Goal: Task Accomplishment & Management: Manage account settings

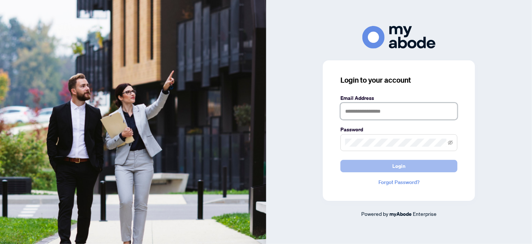
type input "**********"
click at [383, 168] on button "Login" at bounding box center [399, 166] width 117 height 12
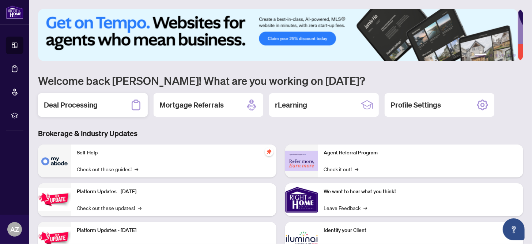
click at [84, 104] on h2 "Deal Processing" at bounding box center [71, 105] width 54 height 10
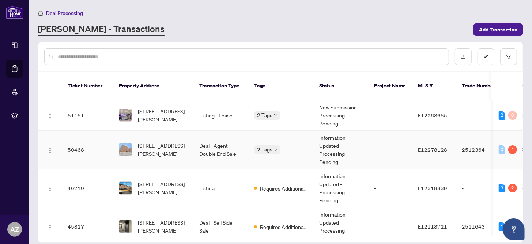
scroll to position [110, 0]
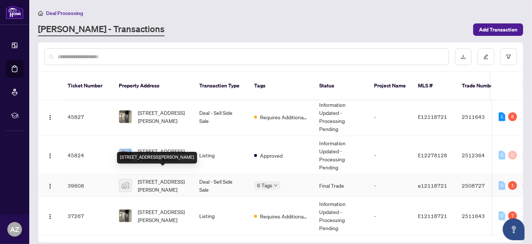
click at [167, 177] on span "[STREET_ADDRESS][PERSON_NAME]" at bounding box center [163, 185] width 50 height 16
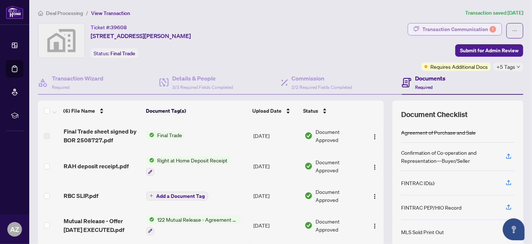
click at [438, 27] on div "Transaction Communication 1" at bounding box center [460, 29] width 74 height 12
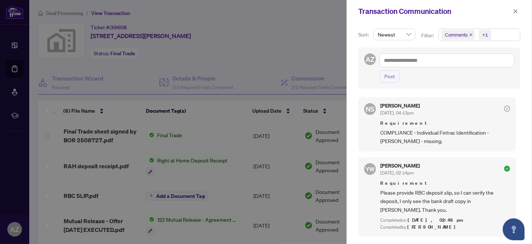
scroll to position [1, 0]
click at [515, 11] on icon "close" at bounding box center [515, 11] width 5 height 5
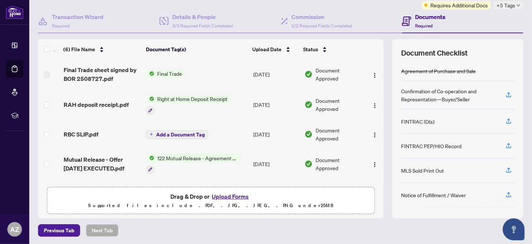
scroll to position [0, 0]
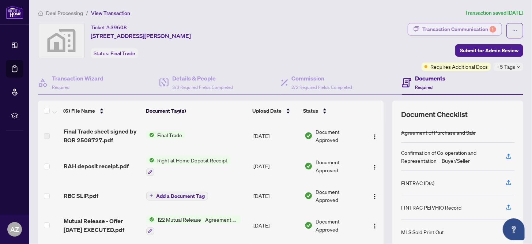
click at [446, 27] on div "Transaction Communication 1" at bounding box center [460, 29] width 74 height 12
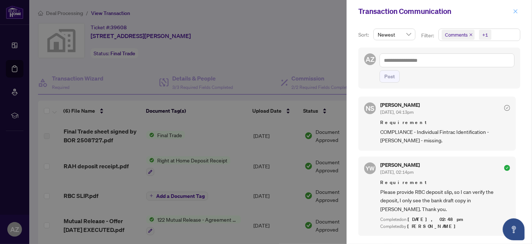
click at [515, 12] on icon "close" at bounding box center [515, 11] width 5 height 5
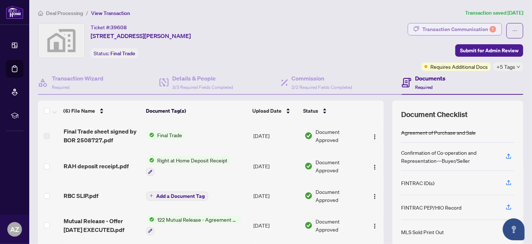
click at [450, 26] on div "Transaction Communication 1" at bounding box center [460, 29] width 74 height 12
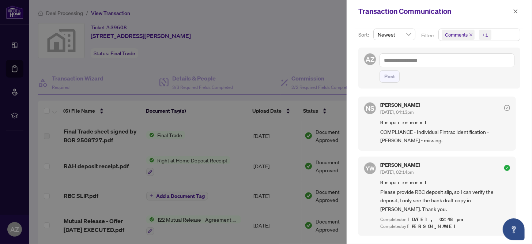
click at [13, 45] on div at bounding box center [266, 122] width 532 height 244
click at [515, 11] on icon "close" at bounding box center [515, 11] width 5 height 5
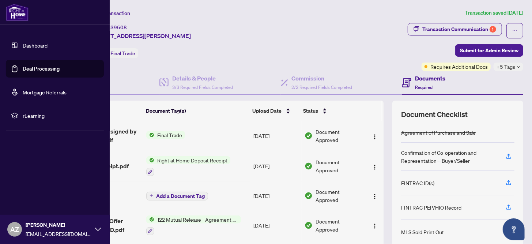
click at [28, 66] on link "Deal Processing" at bounding box center [41, 69] width 37 height 7
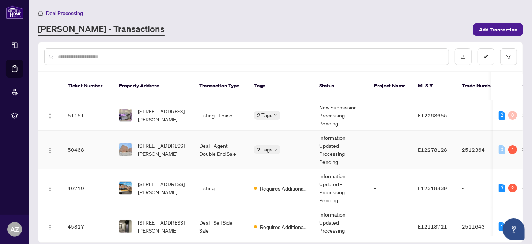
click at [226, 141] on td "Deal - Agent Double End Sale" at bounding box center [221, 150] width 55 height 38
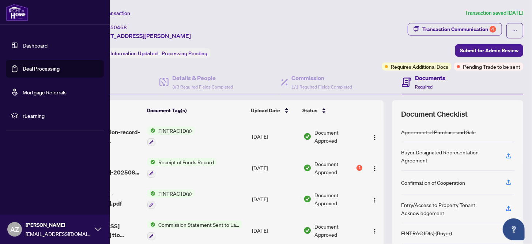
click at [23, 42] on link "Dashboard" at bounding box center [35, 45] width 25 height 7
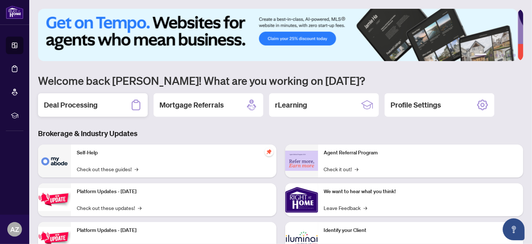
click at [92, 104] on h2 "Deal Processing" at bounding box center [71, 105] width 54 height 10
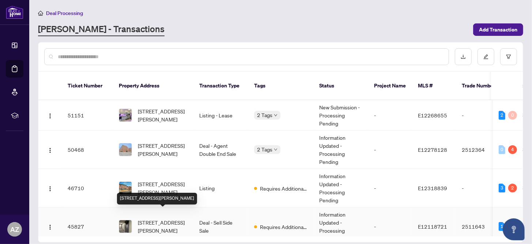
click at [165, 219] on span "[STREET_ADDRESS][PERSON_NAME]" at bounding box center [163, 226] width 50 height 16
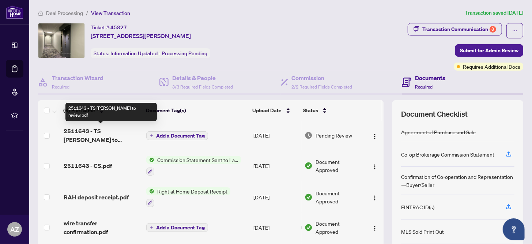
click at [94, 132] on span "2511643 - TS [PERSON_NAME] to review.pdf" at bounding box center [102, 136] width 77 height 18
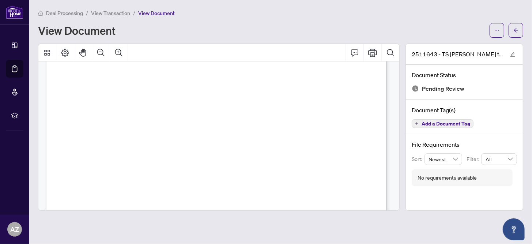
scroll to position [146, 0]
click at [372, 53] on icon "Print" at bounding box center [373, 52] width 9 height 9
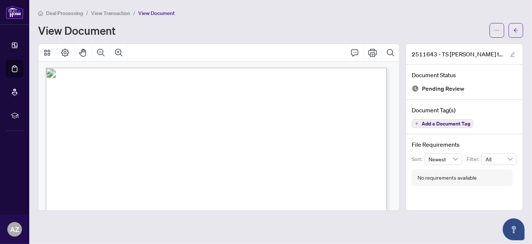
scroll to position [0, 0]
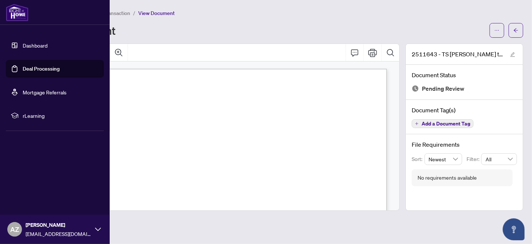
click at [38, 69] on link "Deal Processing" at bounding box center [41, 69] width 37 height 7
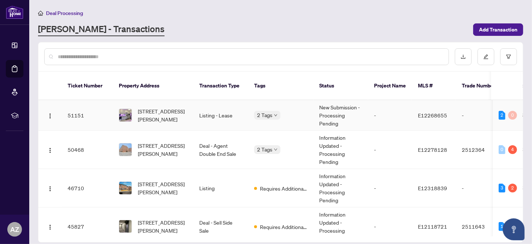
click at [355, 111] on td "New Submission - Processing Pending" at bounding box center [341, 115] width 55 height 30
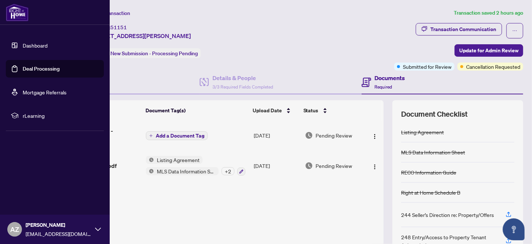
click at [40, 66] on link "Deal Processing" at bounding box center [41, 69] width 37 height 7
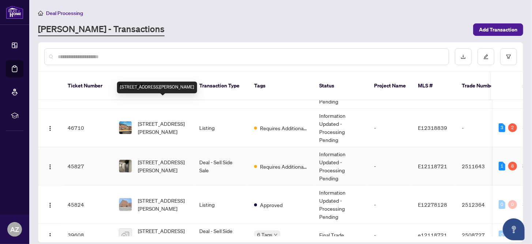
scroll to position [73, 0]
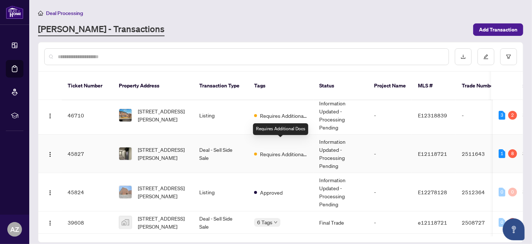
click at [267, 150] on span "Requires Additional Docs" at bounding box center [284, 154] width 48 height 8
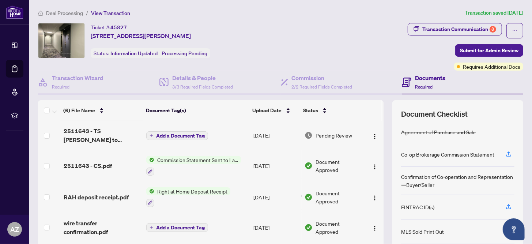
click at [176, 133] on span "Add a Document Tag" at bounding box center [180, 135] width 49 height 5
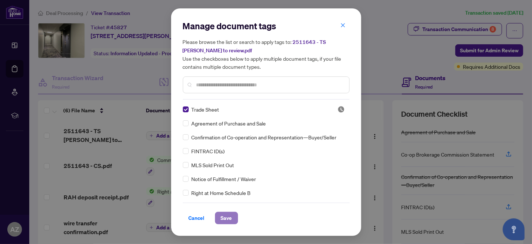
click at [224, 216] on span "Save" at bounding box center [226, 218] width 11 height 12
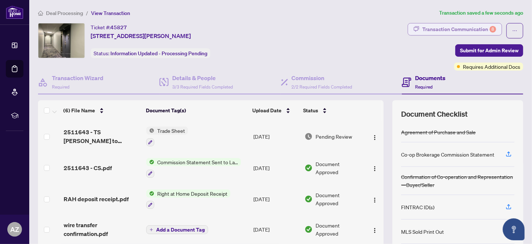
click at [436, 26] on div "Transaction Communication 8" at bounding box center [460, 29] width 74 height 12
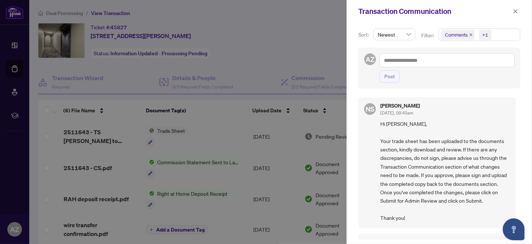
click at [477, 11] on div "Transaction Communication" at bounding box center [435, 11] width 153 height 11
click at [516, 14] on icon "close" at bounding box center [515, 11] width 5 height 5
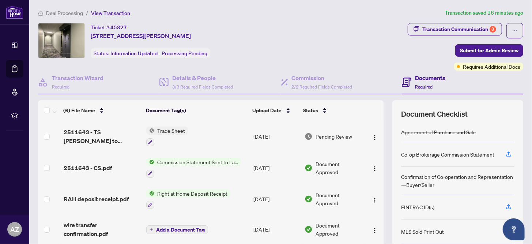
click at [196, 161] on span "Commission Statement Sent to Lawyer" at bounding box center [197, 162] width 87 height 8
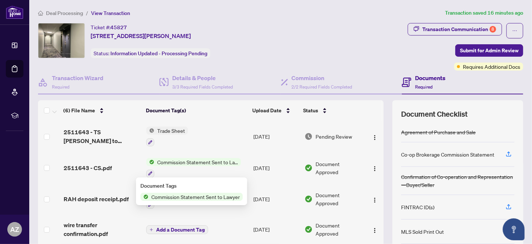
click at [203, 197] on span "Commission Statement Sent to Lawyer" at bounding box center [196, 197] width 94 height 8
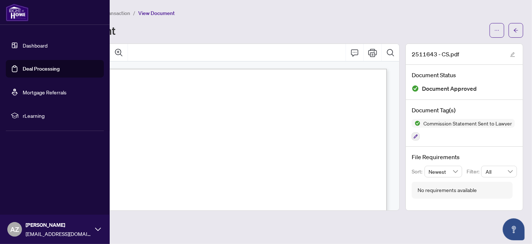
click at [40, 68] on link "Deal Processing" at bounding box center [41, 69] width 37 height 7
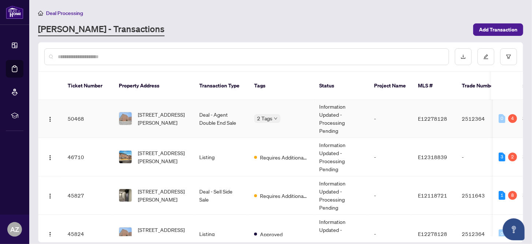
scroll to position [36, 0]
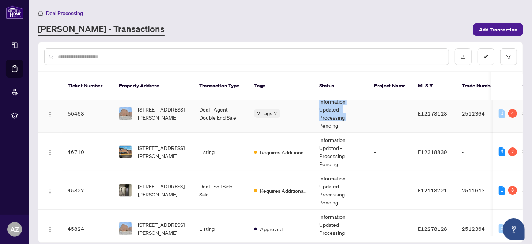
drag, startPoint x: 282, startPoint y: 109, endPoint x: 315, endPoint y: 120, distance: 35.1
click at [315, 120] on tr "50468 [STREET_ADDRESS][PERSON_NAME] Deal - Agent Double End Sale 2 Tags Informa…" at bounding box center [399, 113] width 722 height 38
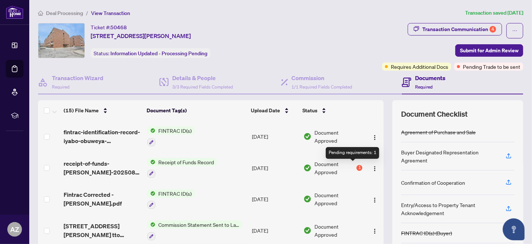
click at [357, 165] on div "1" at bounding box center [360, 168] width 6 height 6
